Goal: Communication & Community: Connect with others

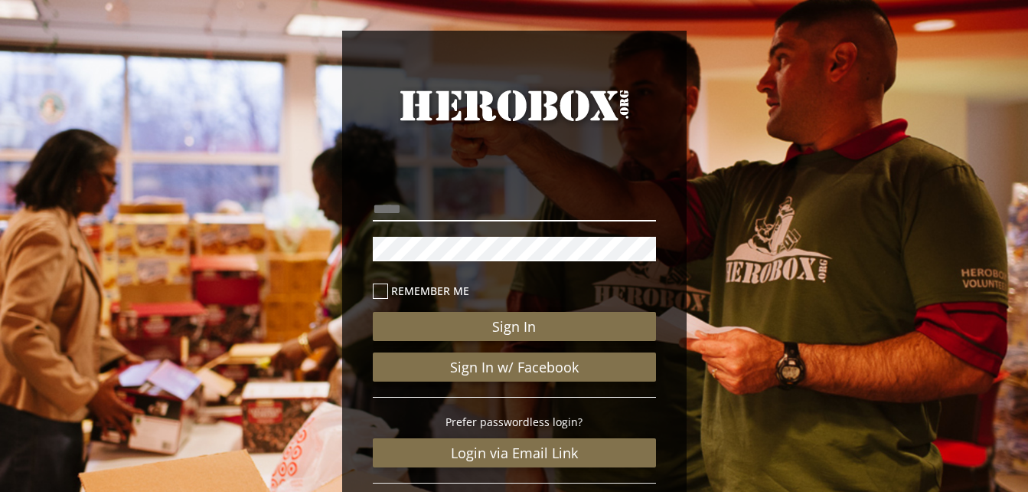
type input "**********"
click at [399, 291] on label "Remember me" at bounding box center [514, 291] width 283 height 18
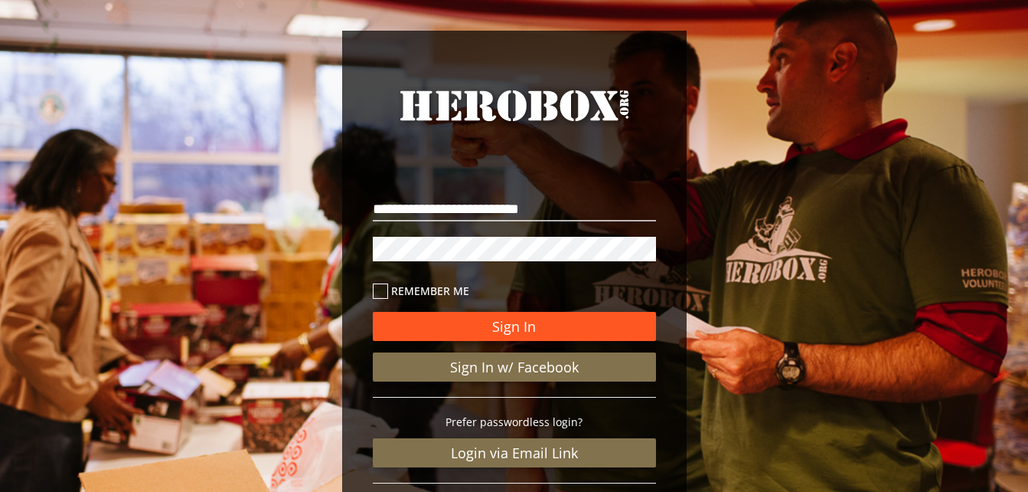
click at [398, 333] on button "Sign In" at bounding box center [514, 326] width 283 height 29
click at [403, 325] on button "Sign In" at bounding box center [514, 326] width 283 height 29
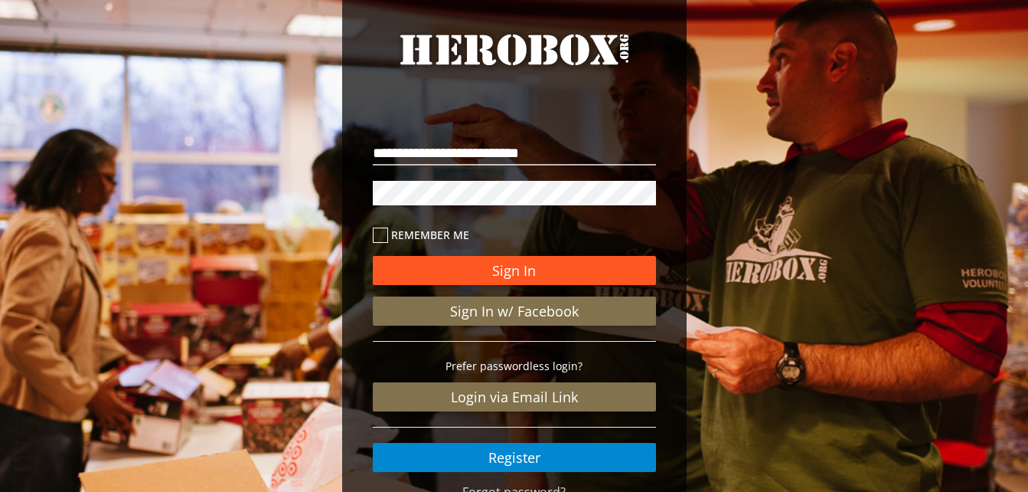
scroll to position [142, 0]
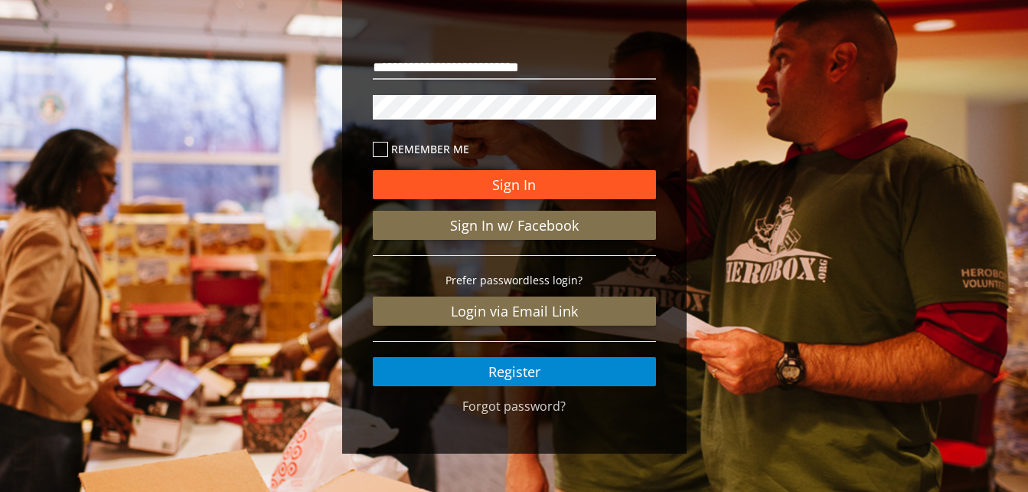
click at [400, 188] on button "Sign In" at bounding box center [514, 184] width 283 height 29
click at [407, 312] on link "Login via Email Link" at bounding box center [514, 310] width 283 height 29
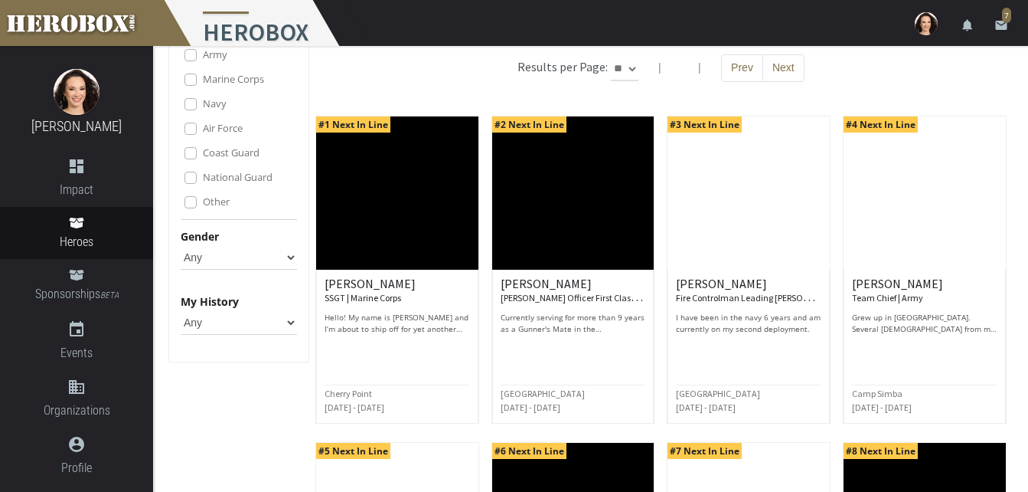
scroll to position [113, 0]
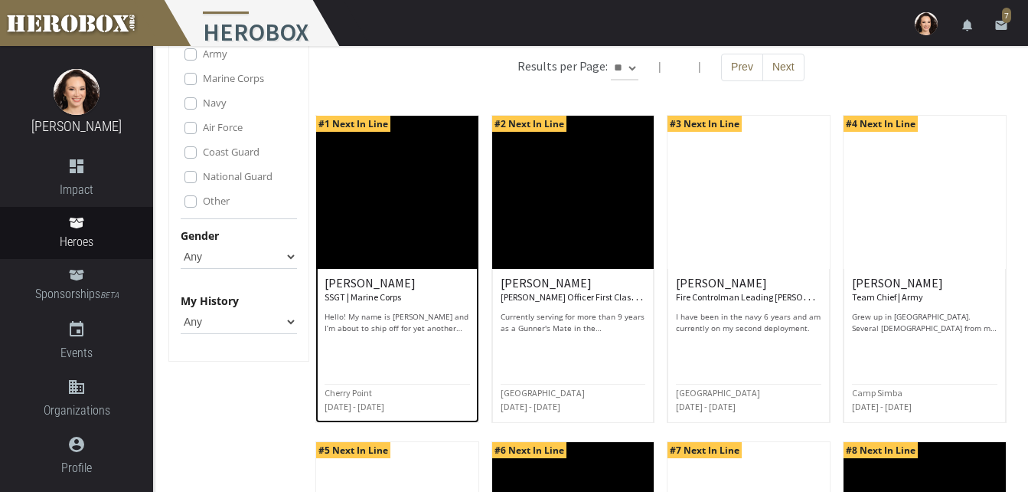
click at [350, 338] on div at bounding box center [397, 347] width 145 height 18
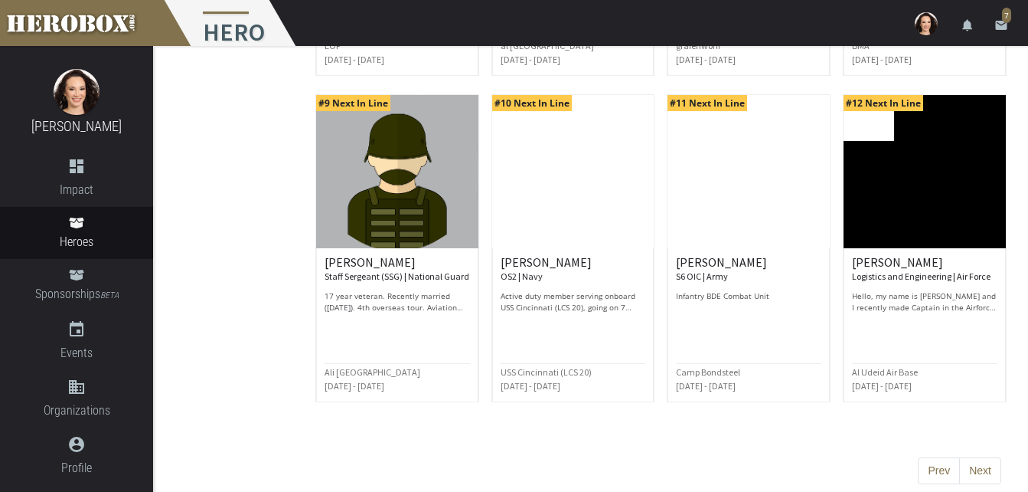
scroll to position [795, 0]
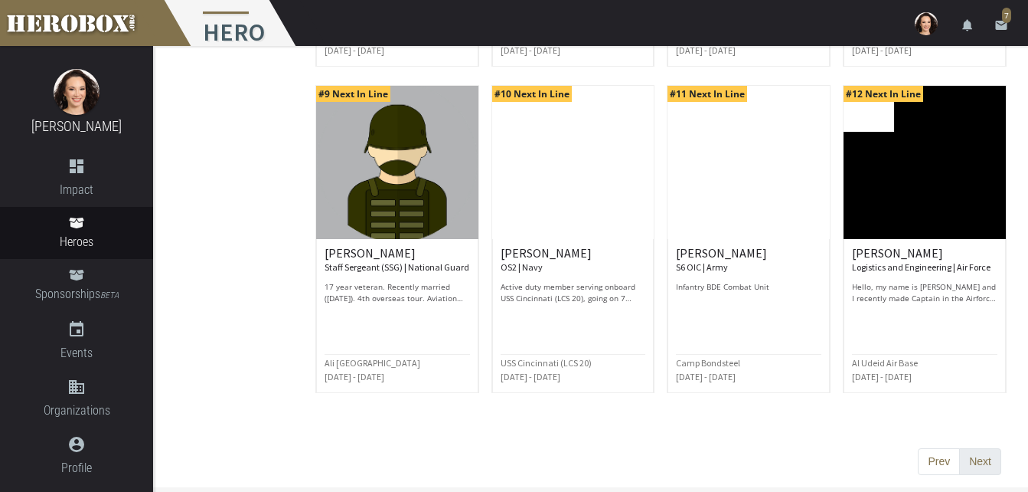
click at [983, 470] on button "Next" at bounding box center [980, 462] width 42 height 28
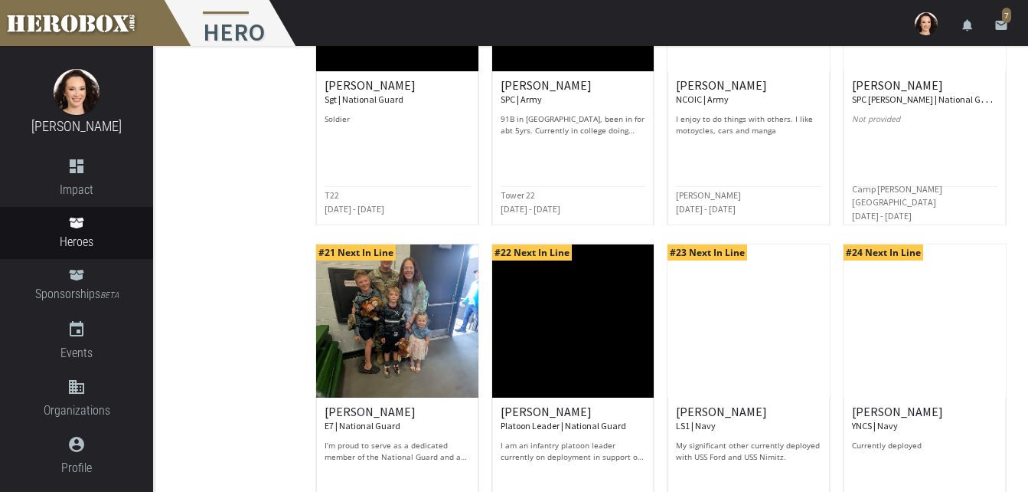
scroll to position [640, 0]
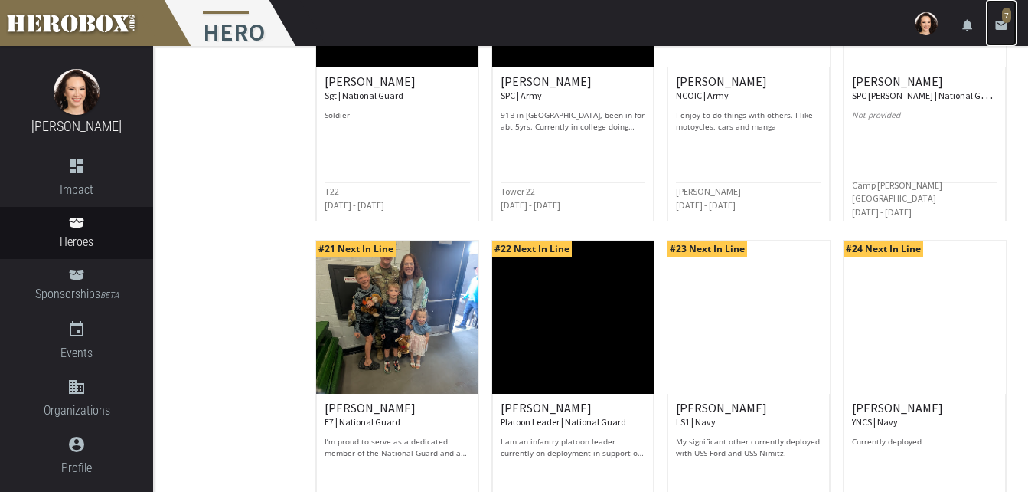
click at [993, 32] on link "email 7" at bounding box center [1001, 23] width 31 height 46
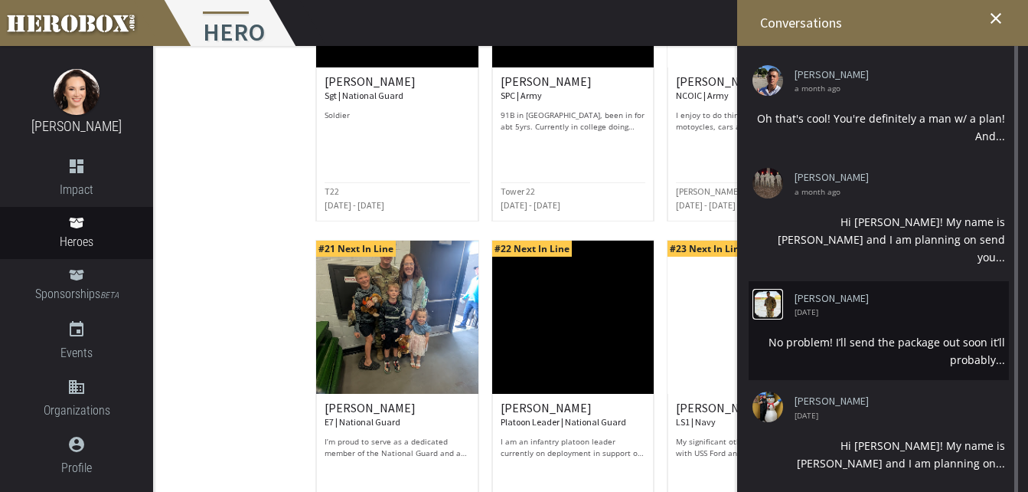
click at [769, 289] on img at bounding box center [768, 304] width 31 height 31
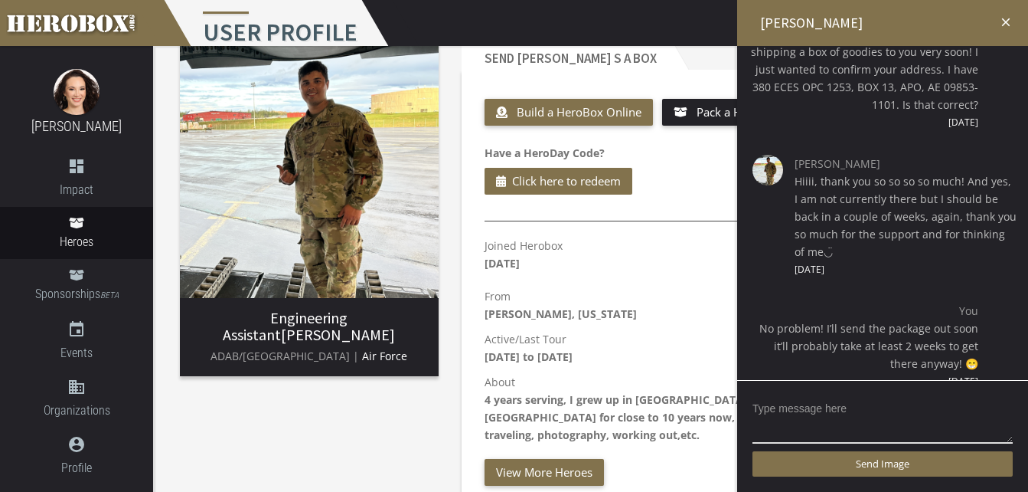
scroll to position [42, 0]
